Goal: Check status: Check status

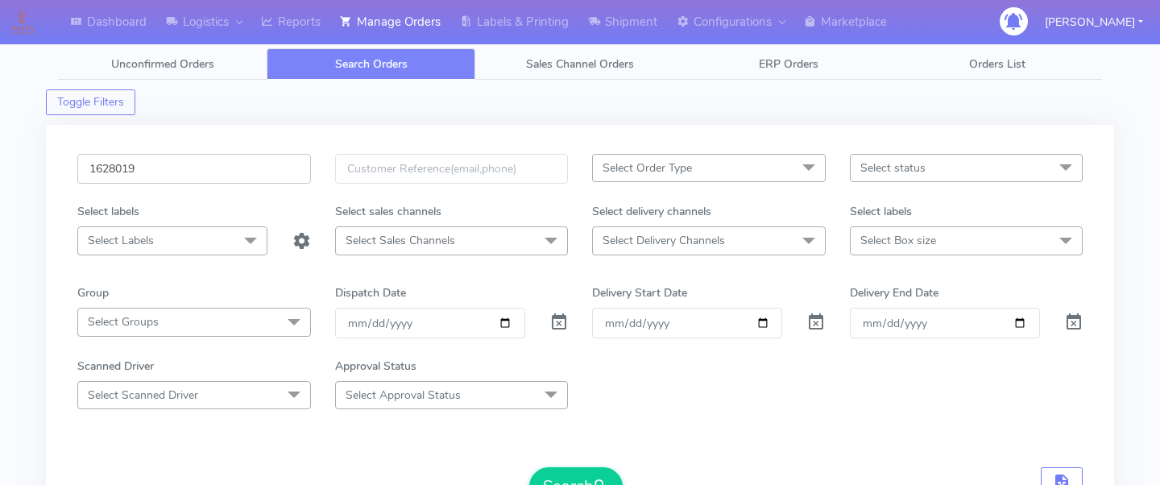
click at [238, 163] on input "1628019" at bounding box center [194, 169] width 234 height 30
paste input "1627909_1"
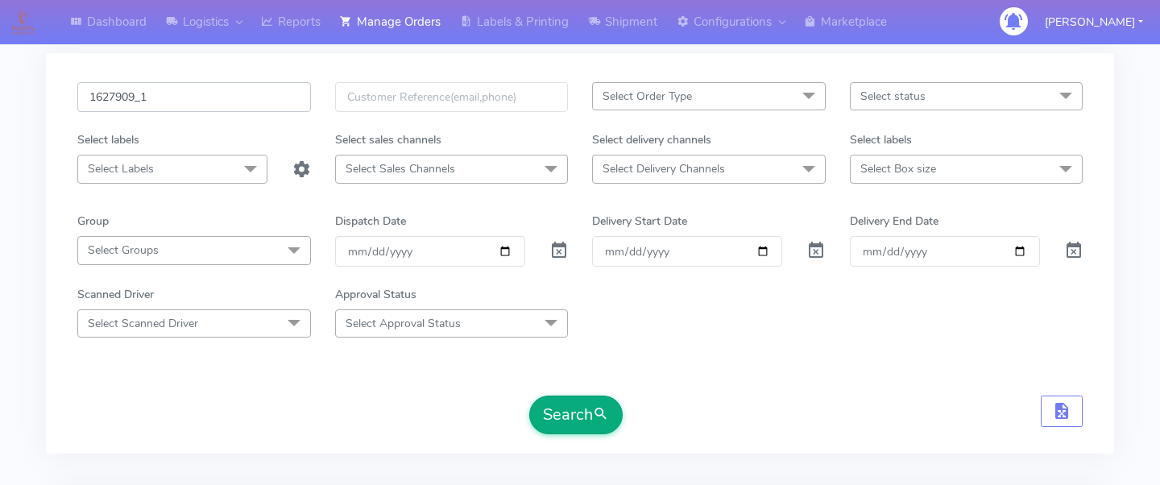
type input "1627909_1"
click at [567, 414] on button "Search" at bounding box center [575, 414] width 93 height 39
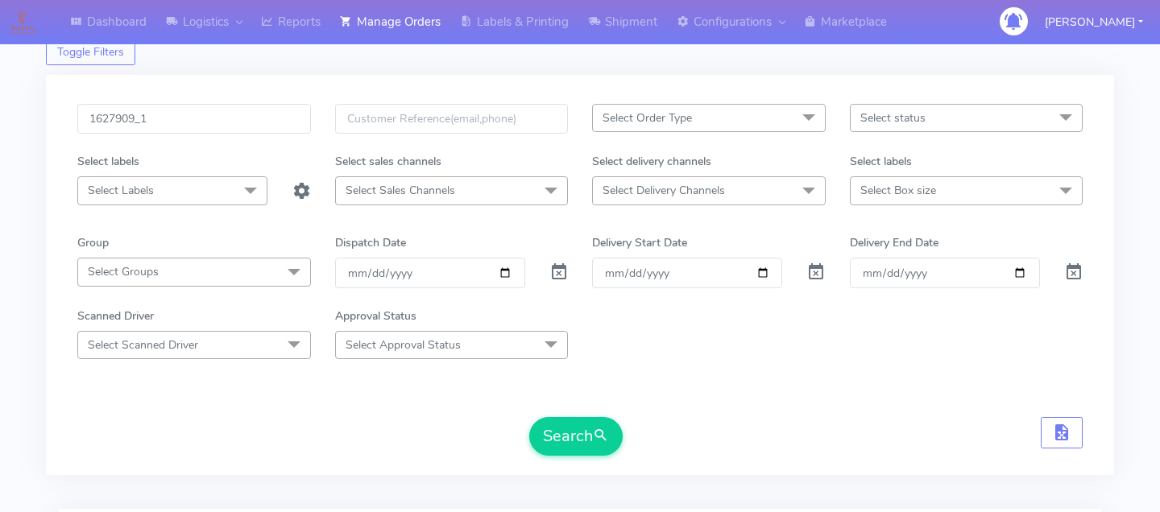
scroll to position [0, 0]
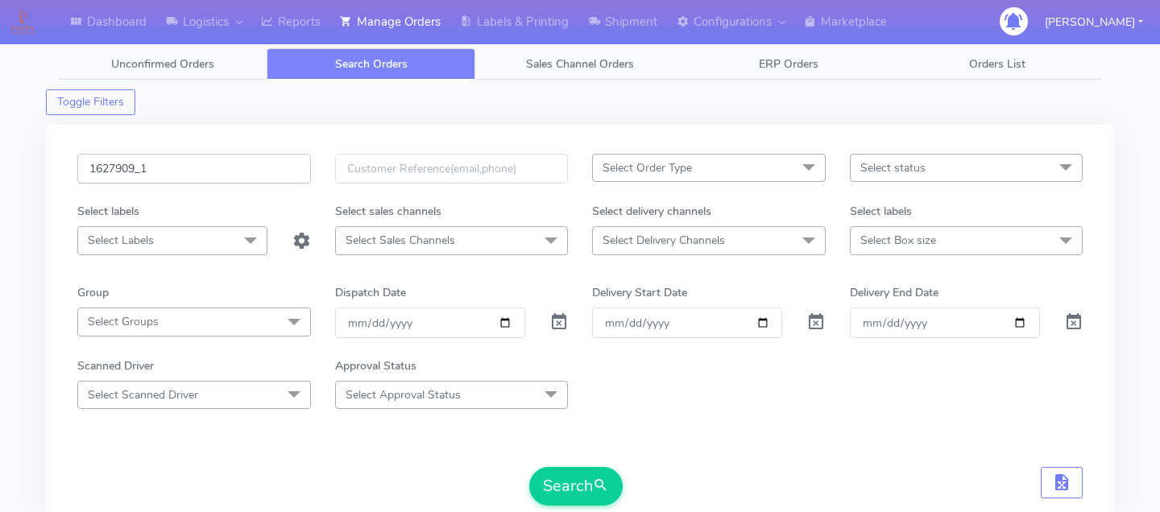
click at [234, 176] on input "1627909_1" at bounding box center [194, 169] width 234 height 30
paste input "1627274"
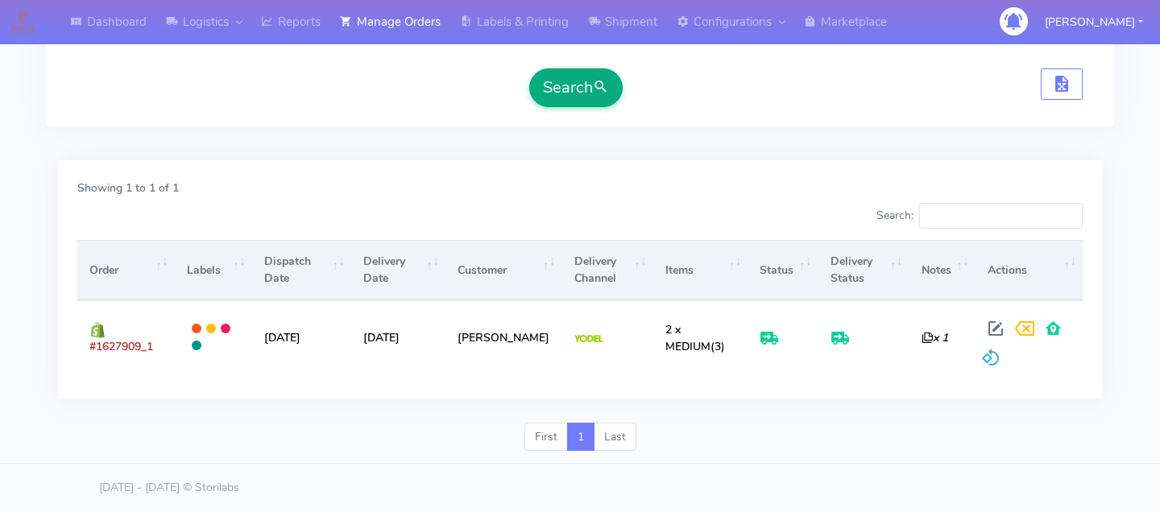
type input "1627274"
click at [583, 101] on button "Search" at bounding box center [575, 87] width 93 height 39
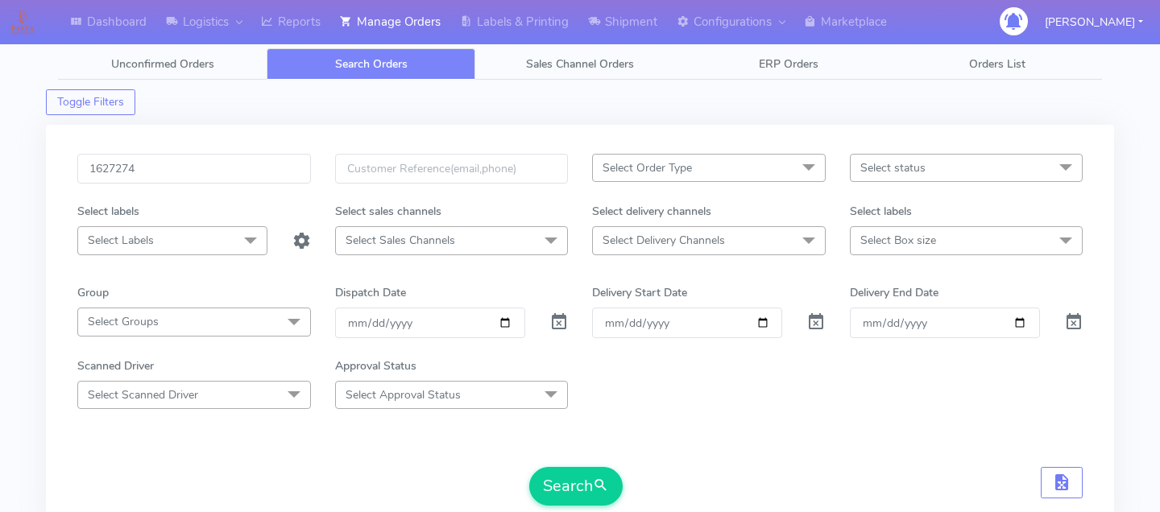
click at [615, 126] on div "1627274 Select Order Type Select All MEALS ATAVI One Off Pasta Club Gift Kit Ev…" at bounding box center [580, 325] width 1068 height 400
